Goal: Information Seeking & Learning: Learn about a topic

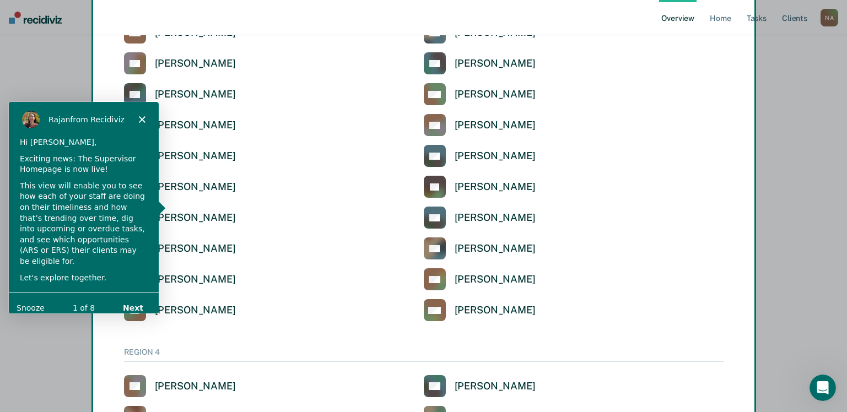
scroll to position [2529, 0]
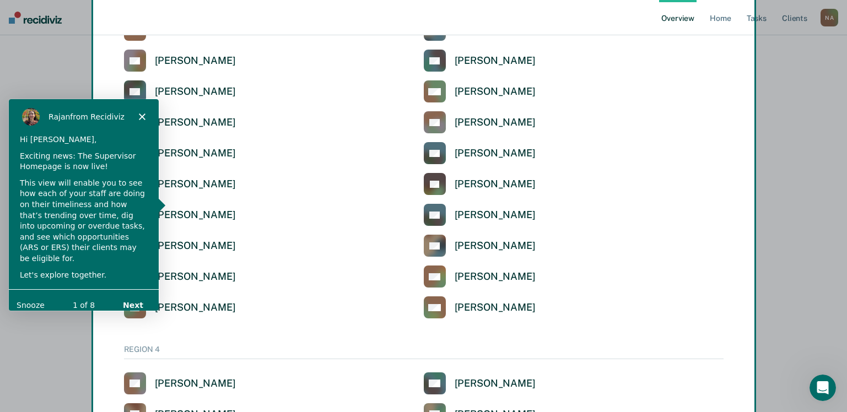
click at [650, 136] on div "Product tour overlay" at bounding box center [423, 206] width 847 height 412
click at [137, 294] on button "Next" at bounding box center [132, 304] width 42 height 23
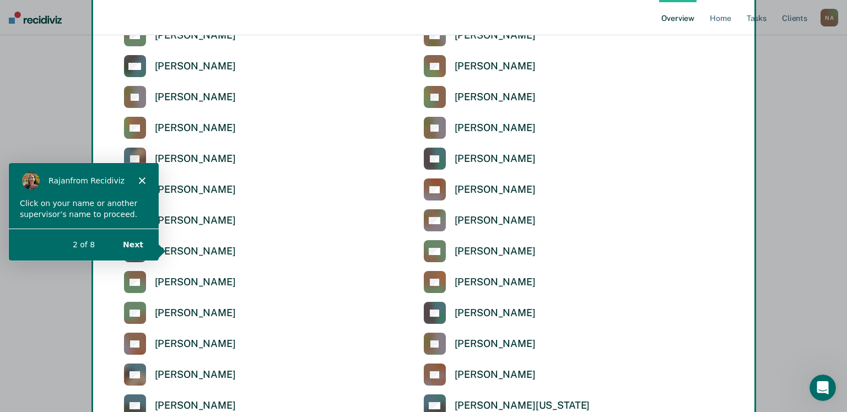
scroll to position [1206, 0]
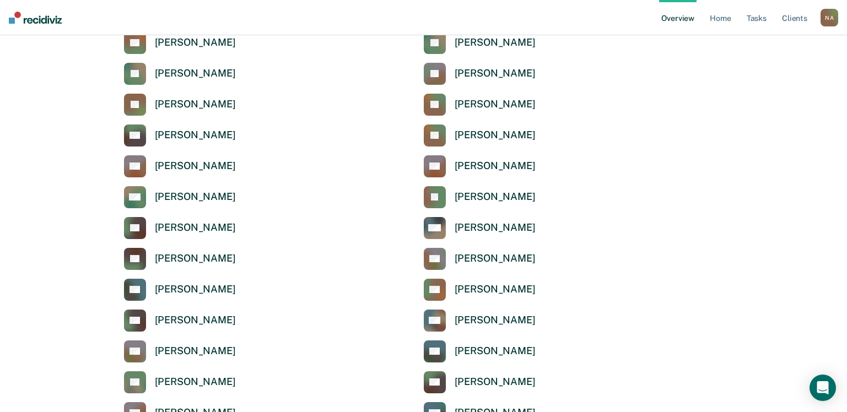
scroll to position [386, 0]
